Goal: Task Accomplishment & Management: Manage account settings

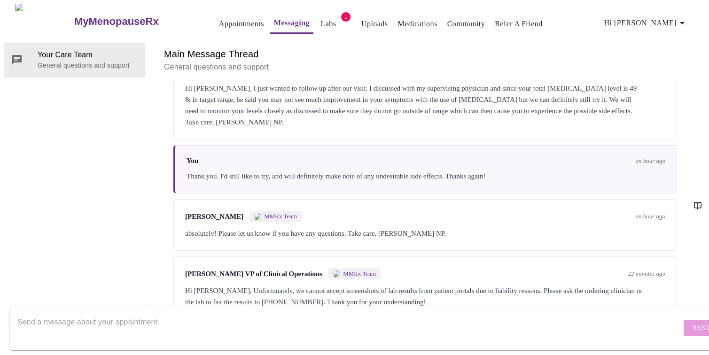
scroll to position [77, 0]
click at [336, 313] on textarea "Send a message about your appointment" at bounding box center [349, 328] width 664 height 30
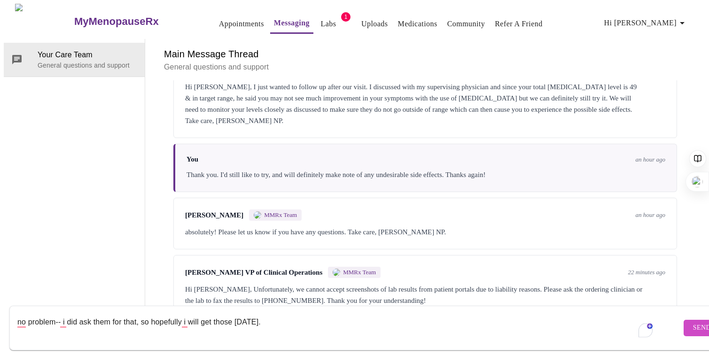
type textarea "no problem-- i did ask them for that, so hopefully i will get those [DATE]."
click at [693, 322] on span "Send" at bounding box center [702, 328] width 18 height 12
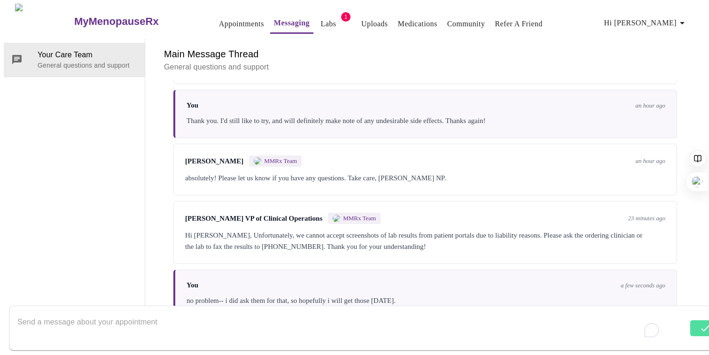
scroll to position [134, 0]
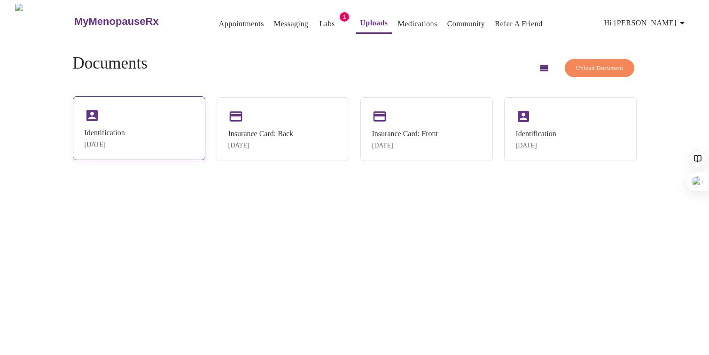
click at [187, 129] on div "Identification Sep 11, 2025" at bounding box center [139, 128] width 132 height 64
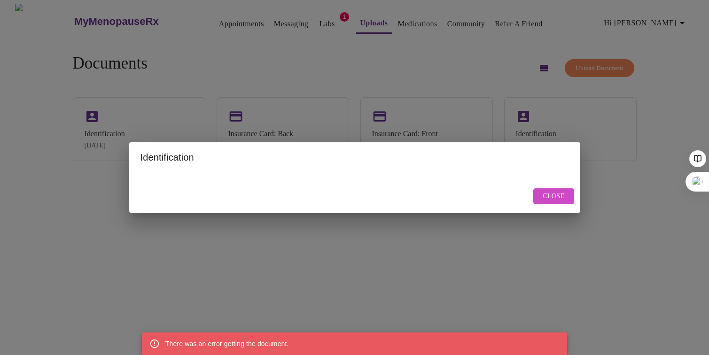
click at [553, 199] on span "Close" at bounding box center [553, 197] width 22 height 12
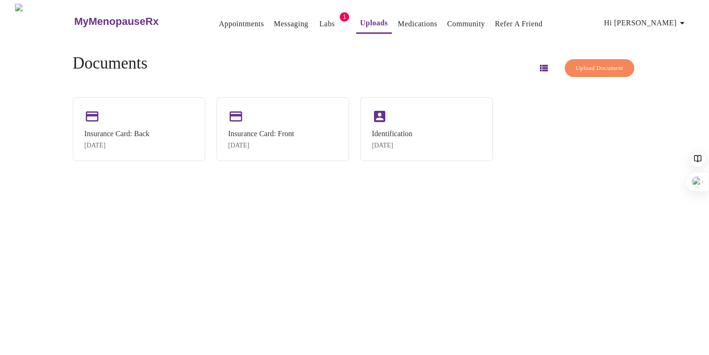
click at [579, 70] on span "Upload Document" at bounding box center [598, 68] width 47 height 11
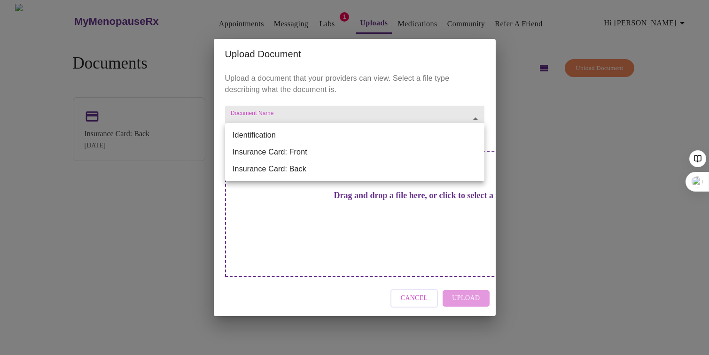
click at [378, 134] on body "MyMenopauseRx Appointments Messaging Labs 1 Uploads Medications Community Refer…" at bounding box center [354, 181] width 701 height 355
click at [363, 147] on li "Insurance Card: Front" at bounding box center [354, 152] width 259 height 17
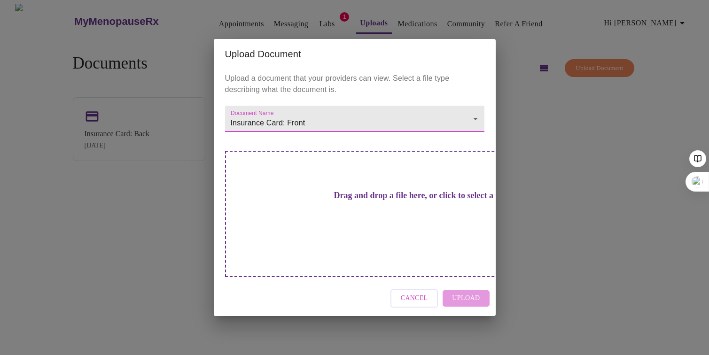
click at [430, 132] on body "MyMenopauseRx Appointments Messaging Labs 1 Uploads Medications Community Refer…" at bounding box center [354, 181] width 701 height 355
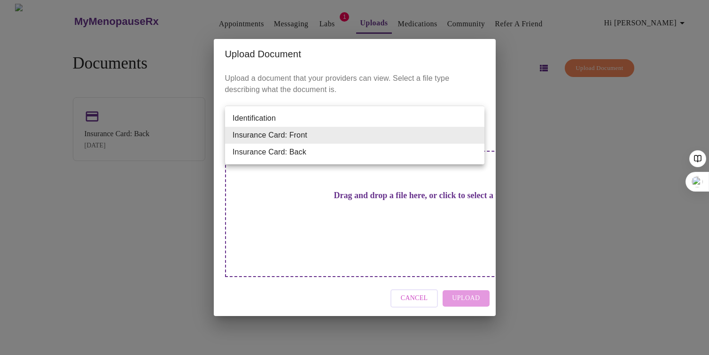
click at [335, 120] on li "Identification" at bounding box center [354, 118] width 259 height 17
type input "Identification"
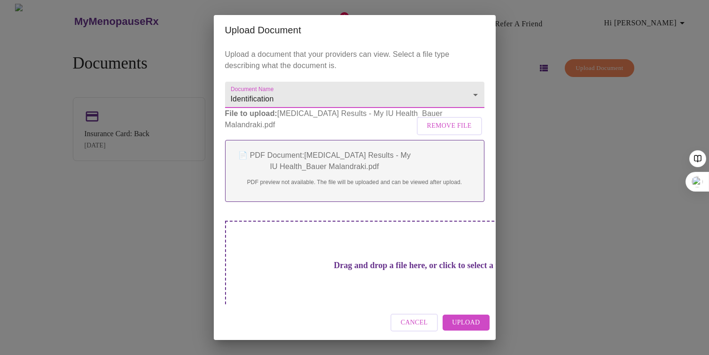
click at [463, 327] on span "Upload" at bounding box center [466, 323] width 28 height 12
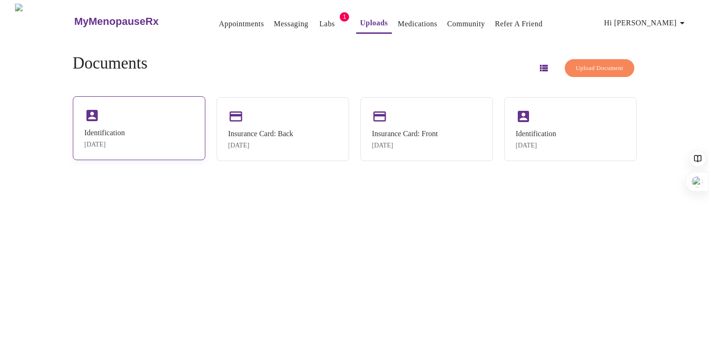
click at [143, 118] on div "Identification Sep 11, 2025" at bounding box center [139, 128] width 132 height 64
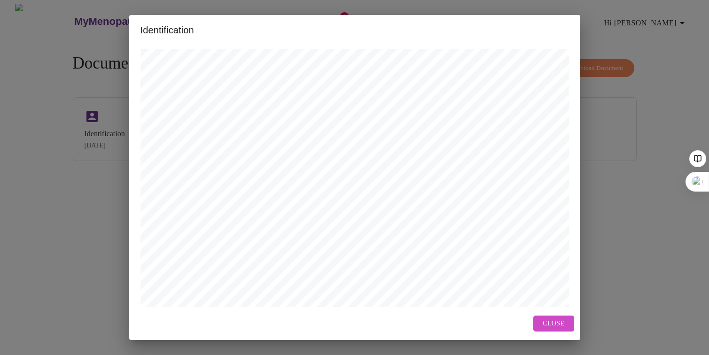
scroll to position [335, 0]
click at [551, 323] on span "Close" at bounding box center [553, 324] width 22 height 12
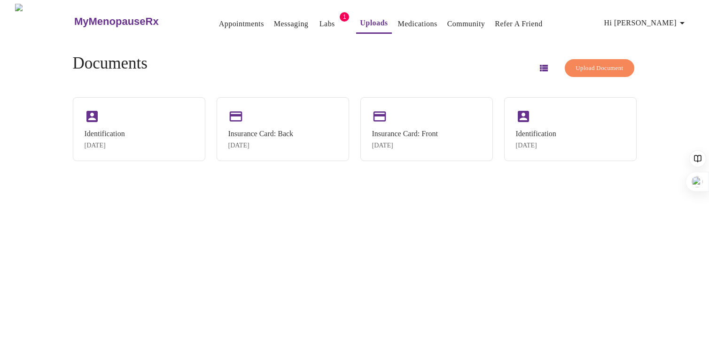
click at [584, 66] on span "Upload Document" at bounding box center [598, 68] width 47 height 11
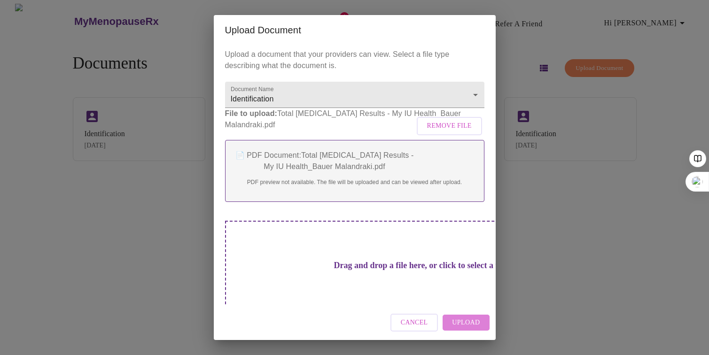
click at [464, 325] on span "Upload" at bounding box center [466, 323] width 28 height 12
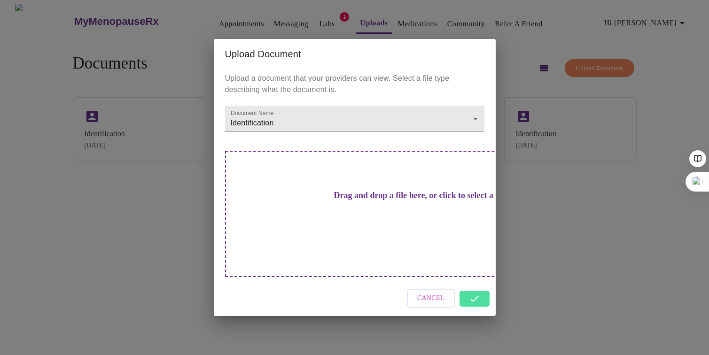
click at [595, 65] on div "Upload Document Upload a document that your providers can view. Select a file t…" at bounding box center [354, 177] width 709 height 355
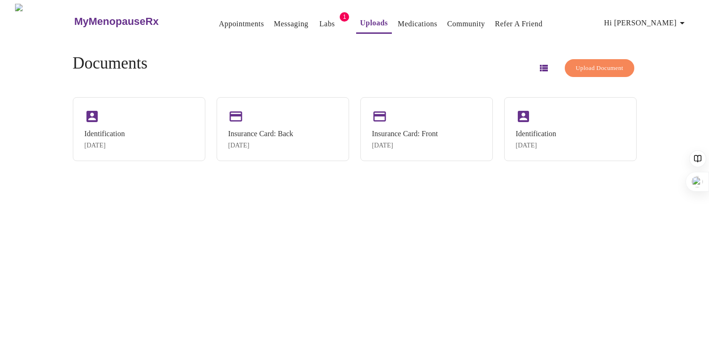
click at [593, 63] on span "Upload Document" at bounding box center [598, 68] width 47 height 11
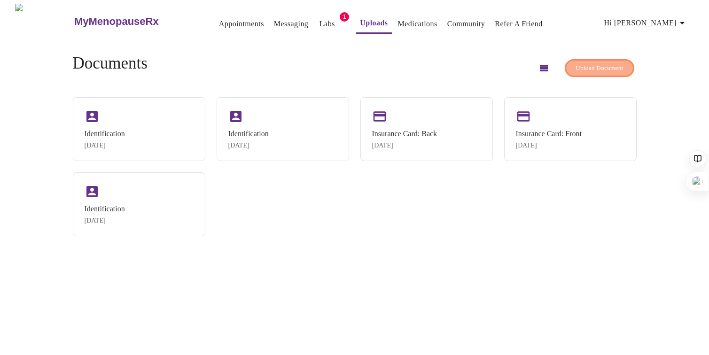
click at [580, 67] on span "Upload Document" at bounding box center [598, 68] width 47 height 11
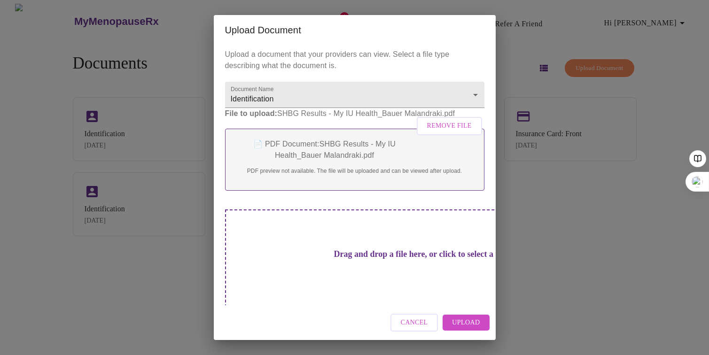
click at [466, 318] on span "Upload" at bounding box center [466, 323] width 28 height 12
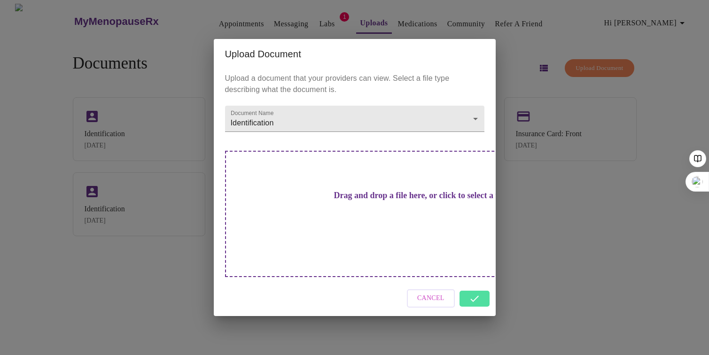
click at [480, 291] on div "Cancel" at bounding box center [355, 298] width 282 height 35
click at [472, 286] on div "Cancel" at bounding box center [355, 298] width 282 height 35
click at [174, 263] on div "Upload Document Upload a document that your providers can view. Select a file t…" at bounding box center [354, 177] width 709 height 355
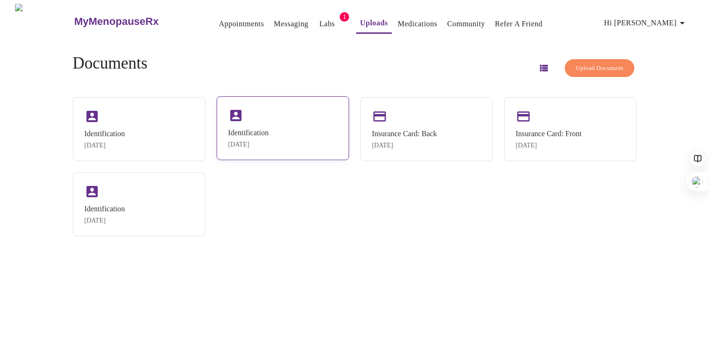
click at [265, 141] on div "Sep 11, 2025" at bounding box center [248, 145] width 40 height 8
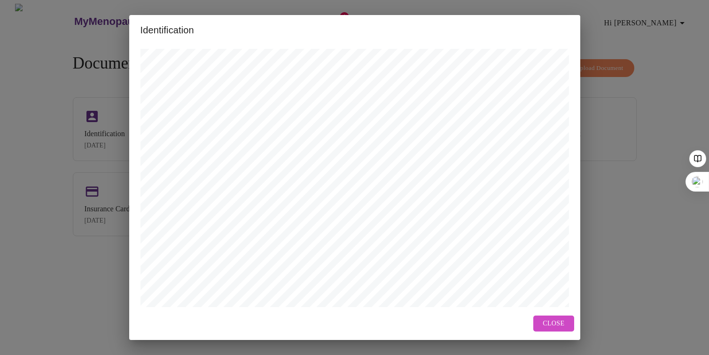
click at [555, 322] on span "Close" at bounding box center [553, 324] width 22 height 12
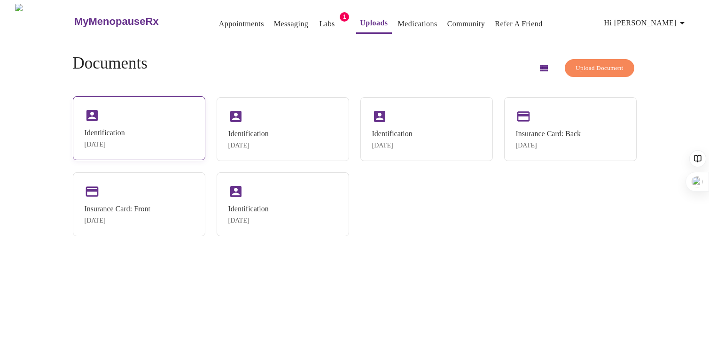
click at [147, 124] on div "Identification Sep 11, 2025" at bounding box center [139, 128] width 132 height 64
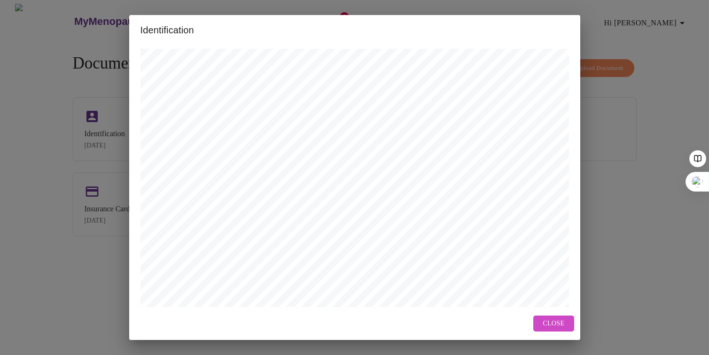
click at [554, 326] on span "Close" at bounding box center [553, 324] width 22 height 12
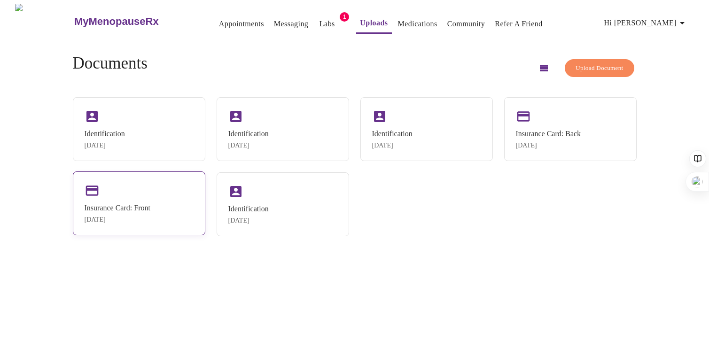
click at [177, 205] on div "Insurance Card: Front Sep 7, 2025" at bounding box center [139, 203] width 132 height 64
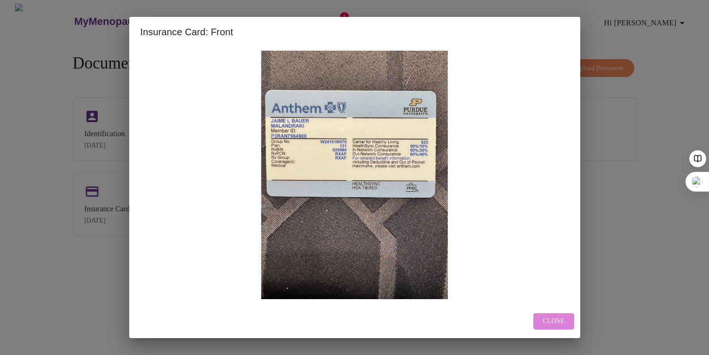
click at [558, 321] on span "Close" at bounding box center [553, 322] width 22 height 12
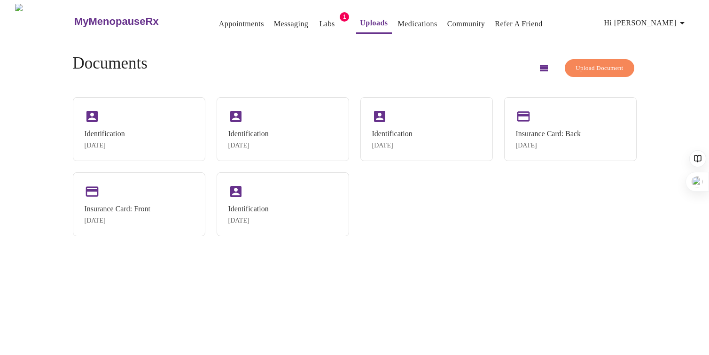
drag, startPoint x: 301, startPoint y: 206, endPoint x: 424, endPoint y: 211, distance: 123.2
click at [425, 212] on div "Identification Sep 11, 2025 Identification Sep 11, 2025 Identification Sep 11, …" at bounding box center [355, 166] width 564 height 139
click at [423, 119] on div "Identification Sep 11, 2025" at bounding box center [426, 128] width 132 height 64
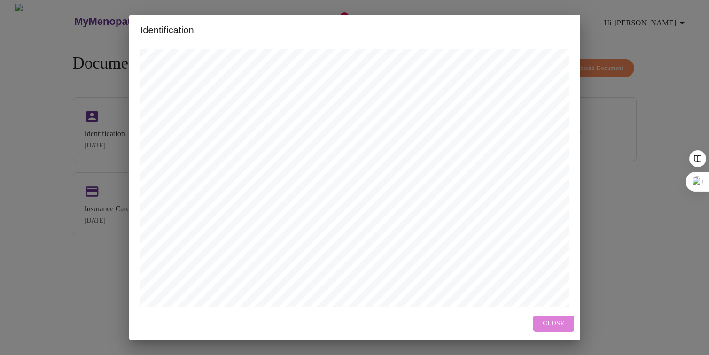
click at [548, 328] on span "Close" at bounding box center [553, 324] width 22 height 12
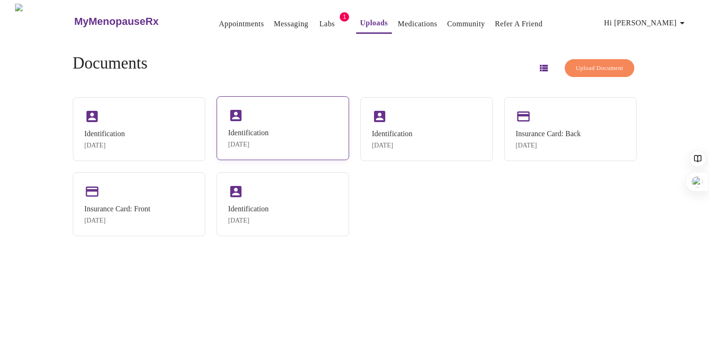
click at [286, 139] on div "Identification Sep 11, 2025" at bounding box center [283, 128] width 132 height 64
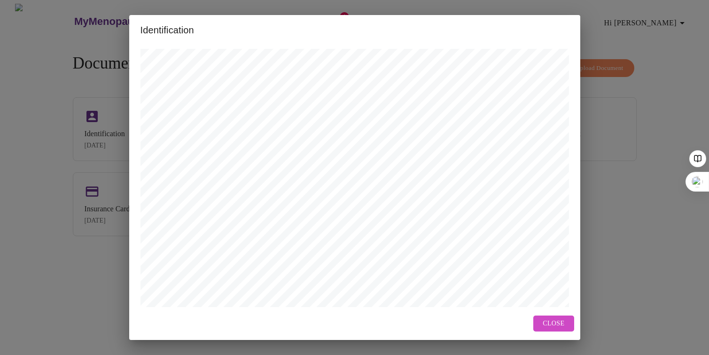
click at [558, 320] on span "Close" at bounding box center [553, 324] width 22 height 12
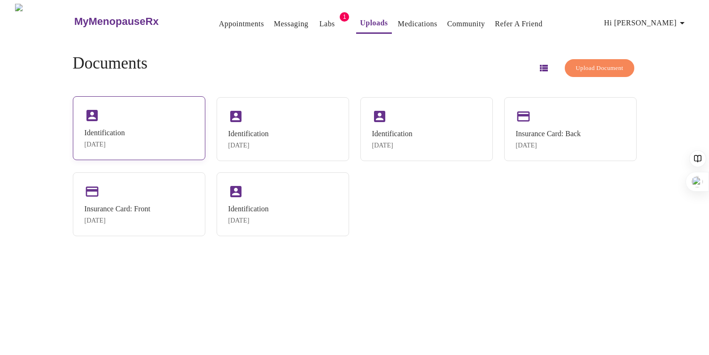
click at [163, 127] on div "Identification Sep 11, 2025" at bounding box center [139, 128] width 132 height 64
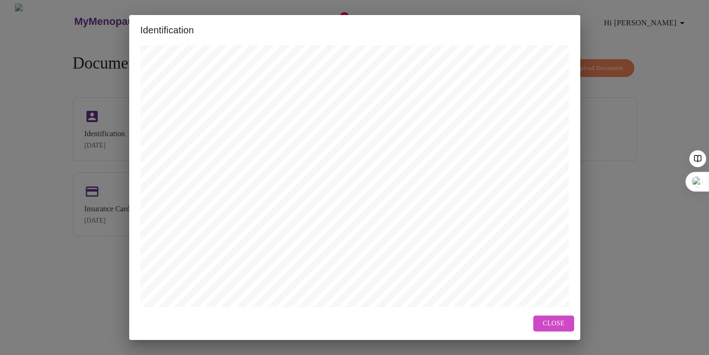
scroll to position [0, 0]
click at [558, 322] on span "Close" at bounding box center [553, 324] width 22 height 12
